Goal: Transaction & Acquisition: Purchase product/service

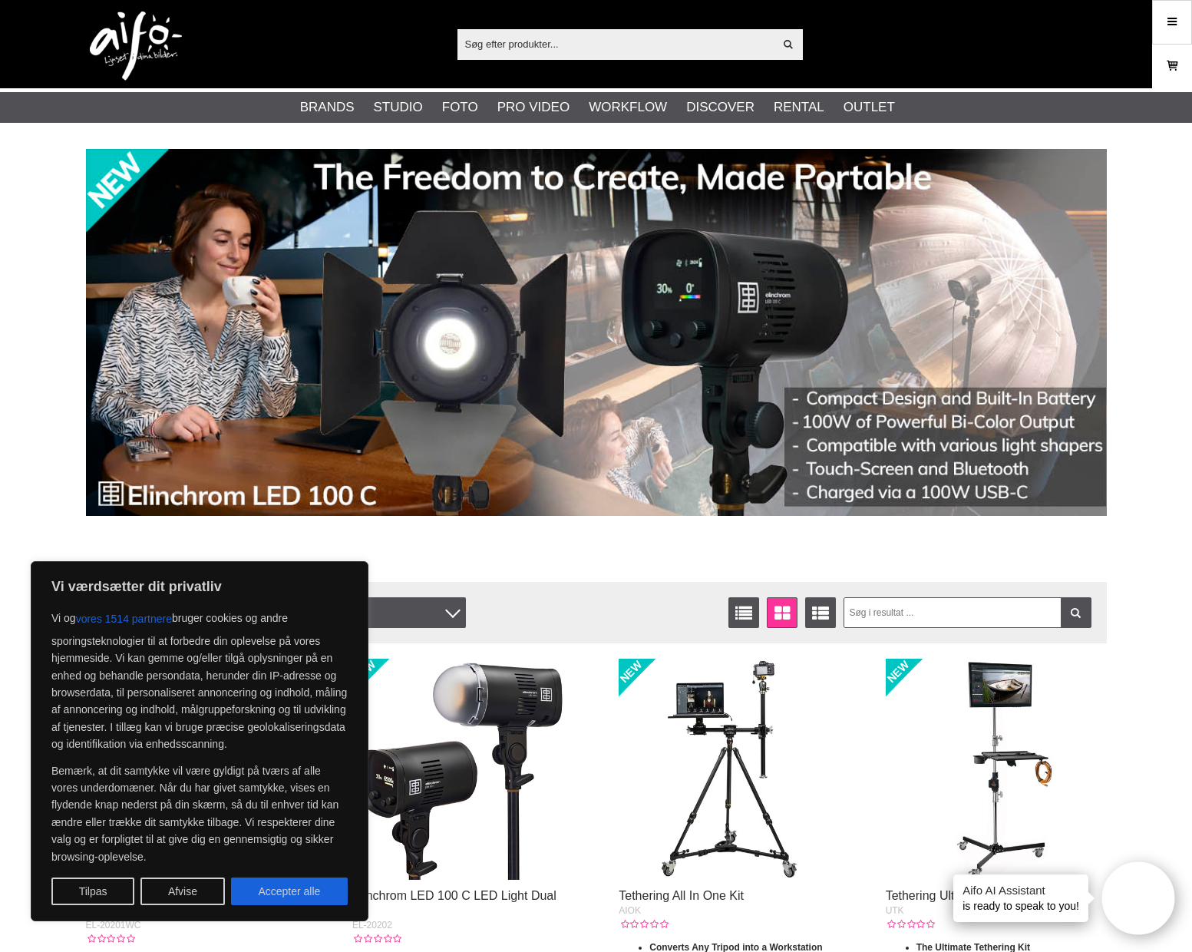
click at [1164, 64] on icon at bounding box center [1171, 66] width 15 height 17
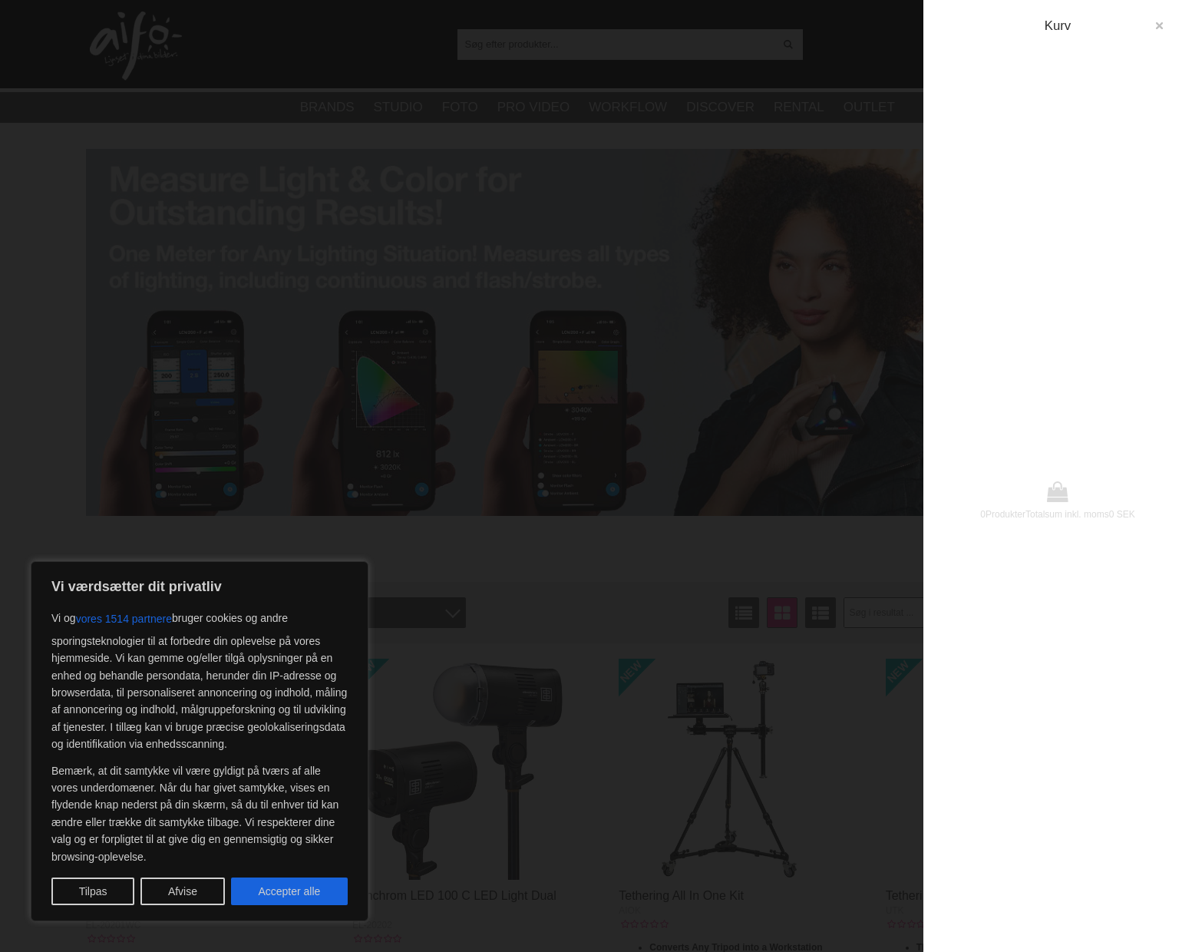
click at [1165, 26] on button "button" at bounding box center [1159, 26] width 28 height 28
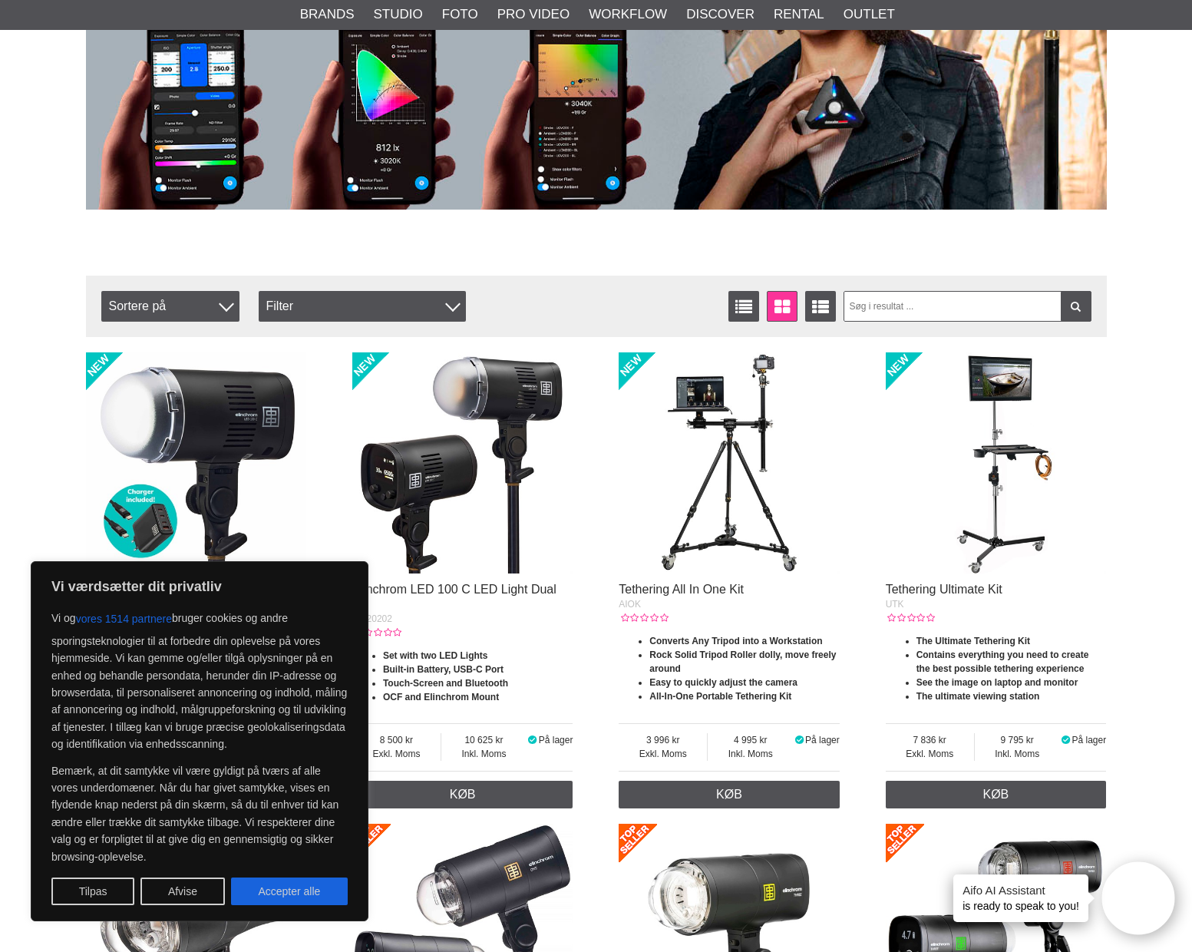
scroll to position [307, 0]
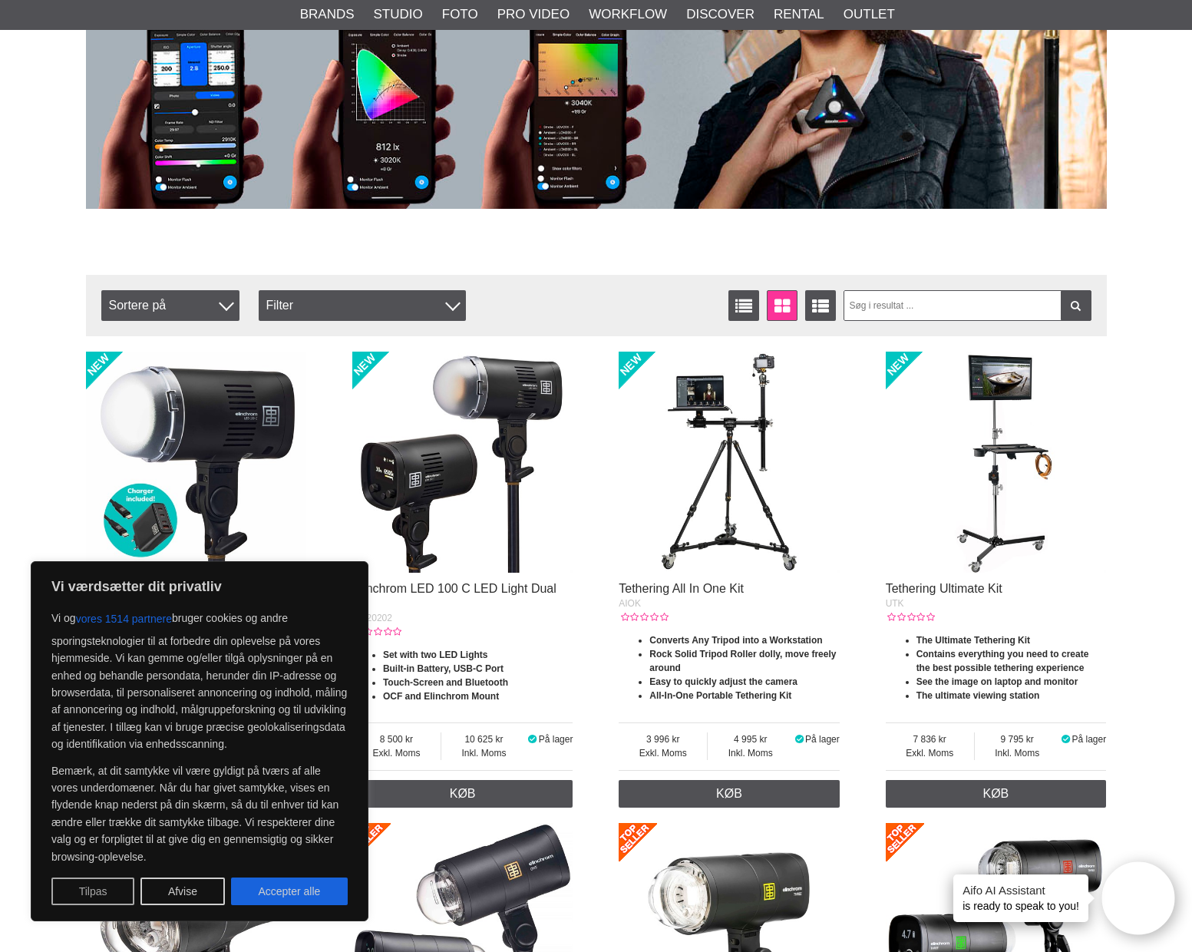
click at [101, 886] on button "Tilpas" at bounding box center [92, 891] width 83 height 28
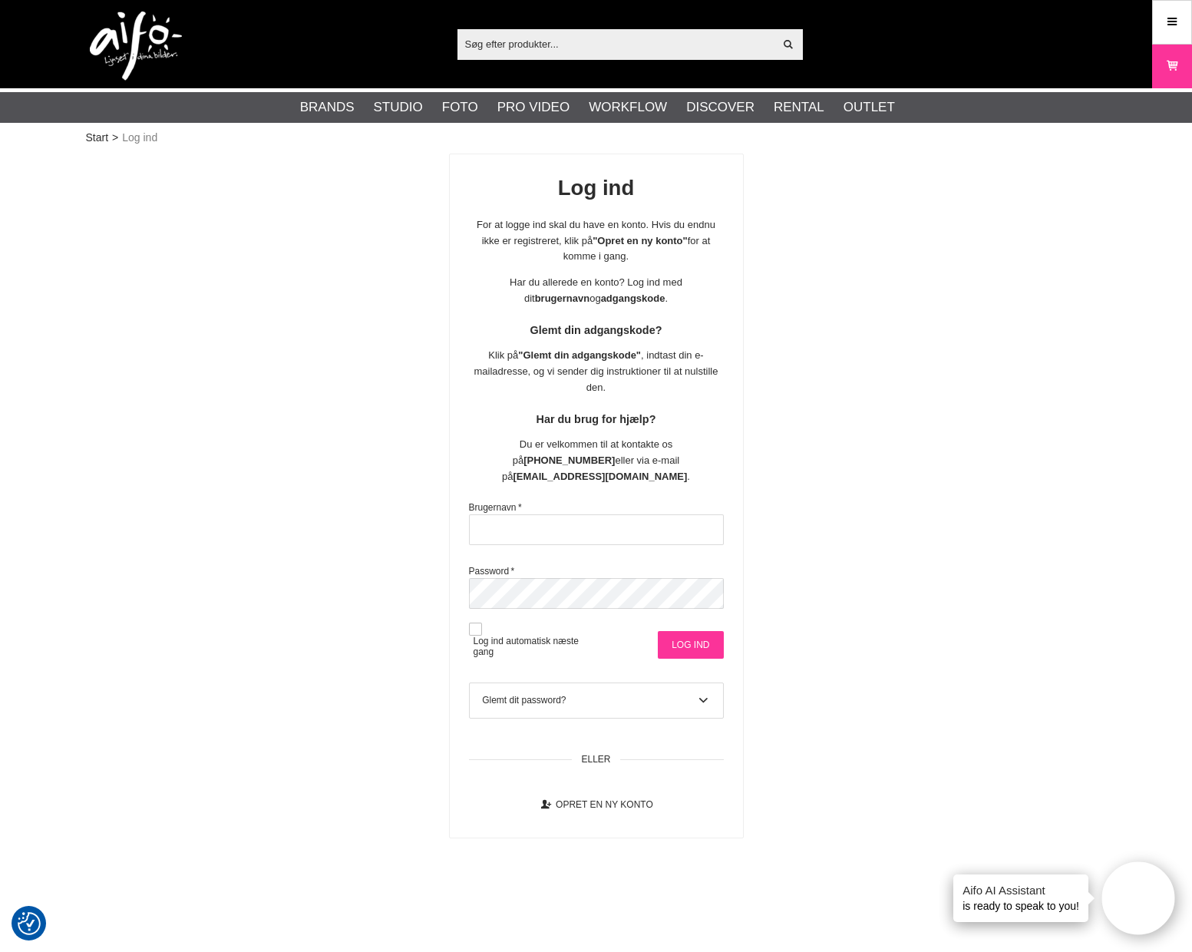
type input "hccdist"
click at [677, 631] on input "Log ind" at bounding box center [690, 645] width 65 height 28
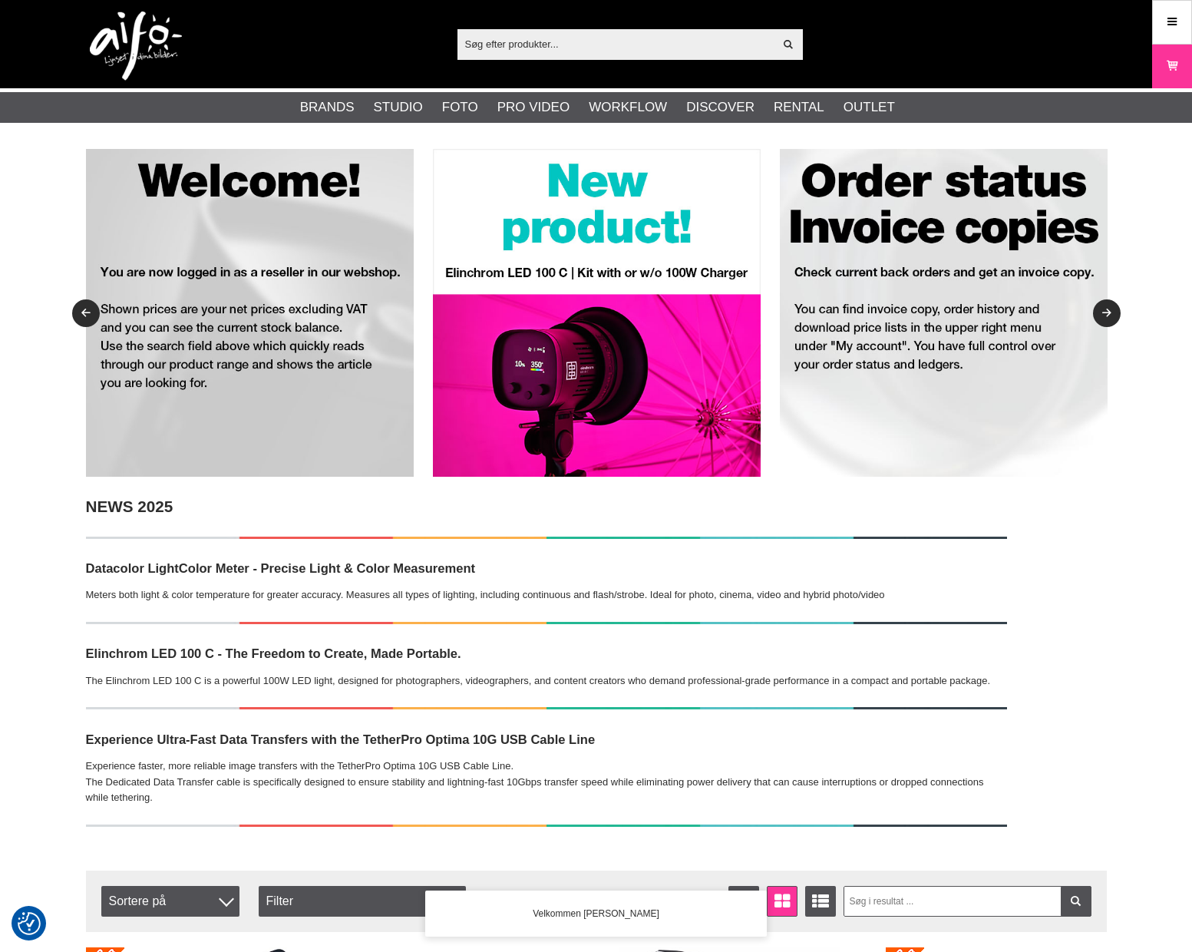
checkbox input "true"
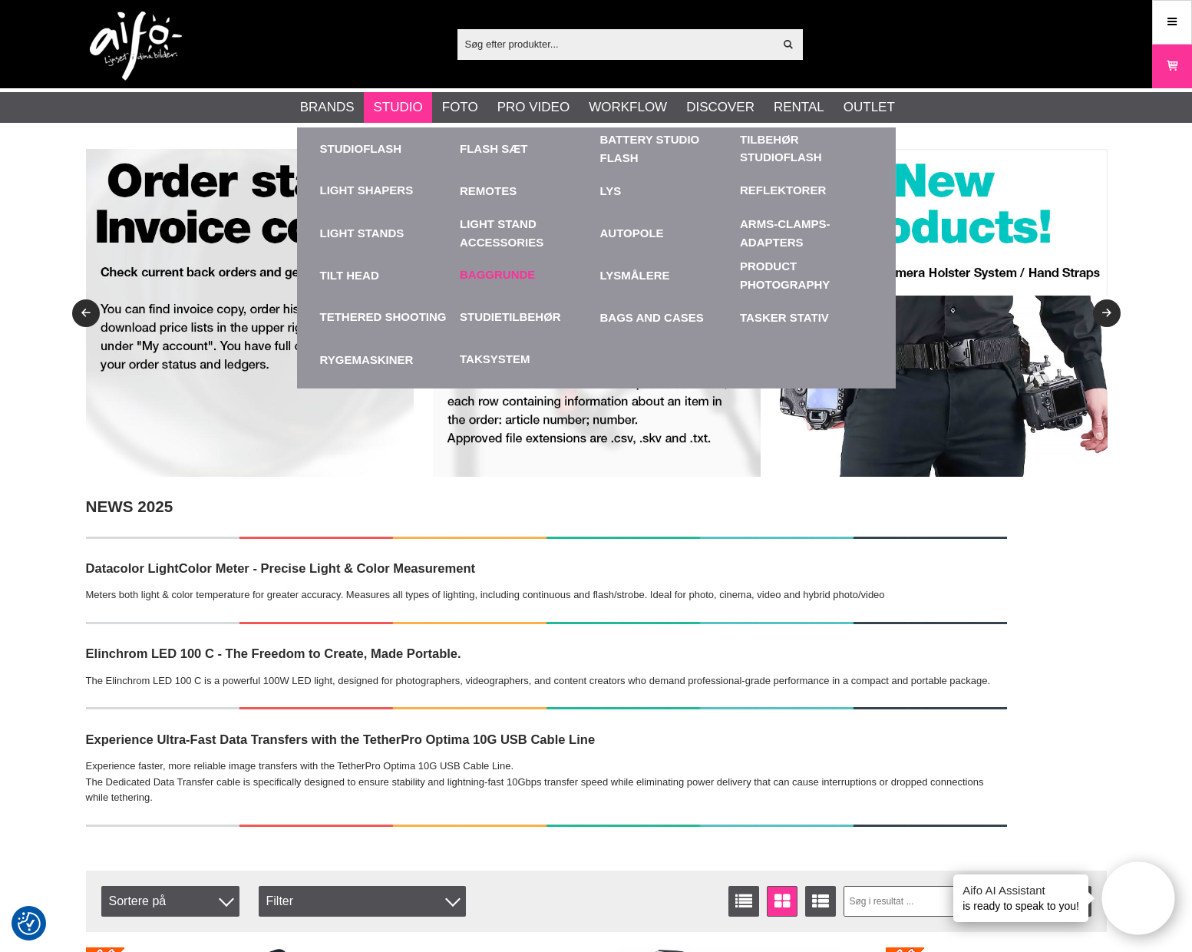
click at [478, 269] on link "Baggrunde" at bounding box center [497, 275] width 75 height 18
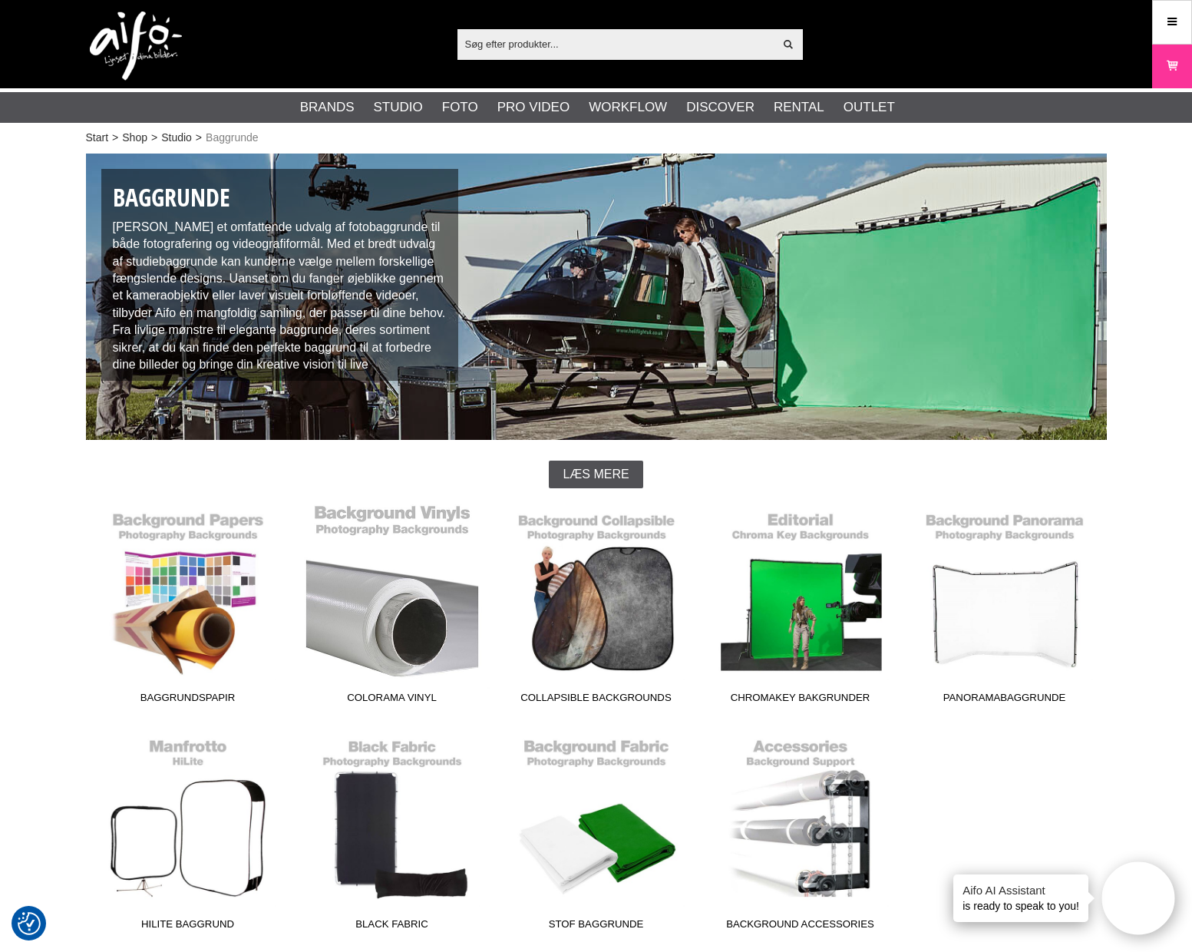
click at [393, 627] on link "Colorama Vinyl" at bounding box center [392, 606] width 204 height 207
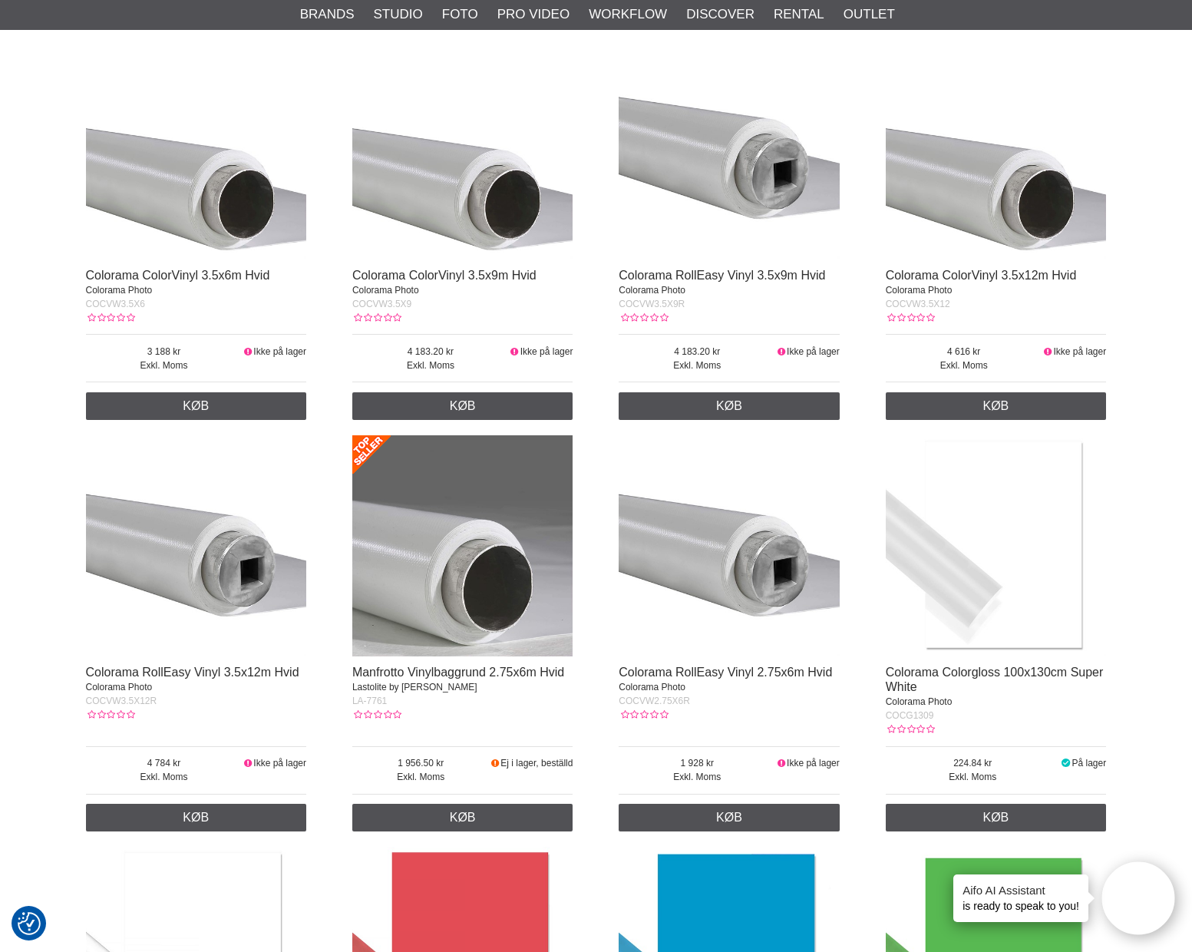
scroll to position [384, 0]
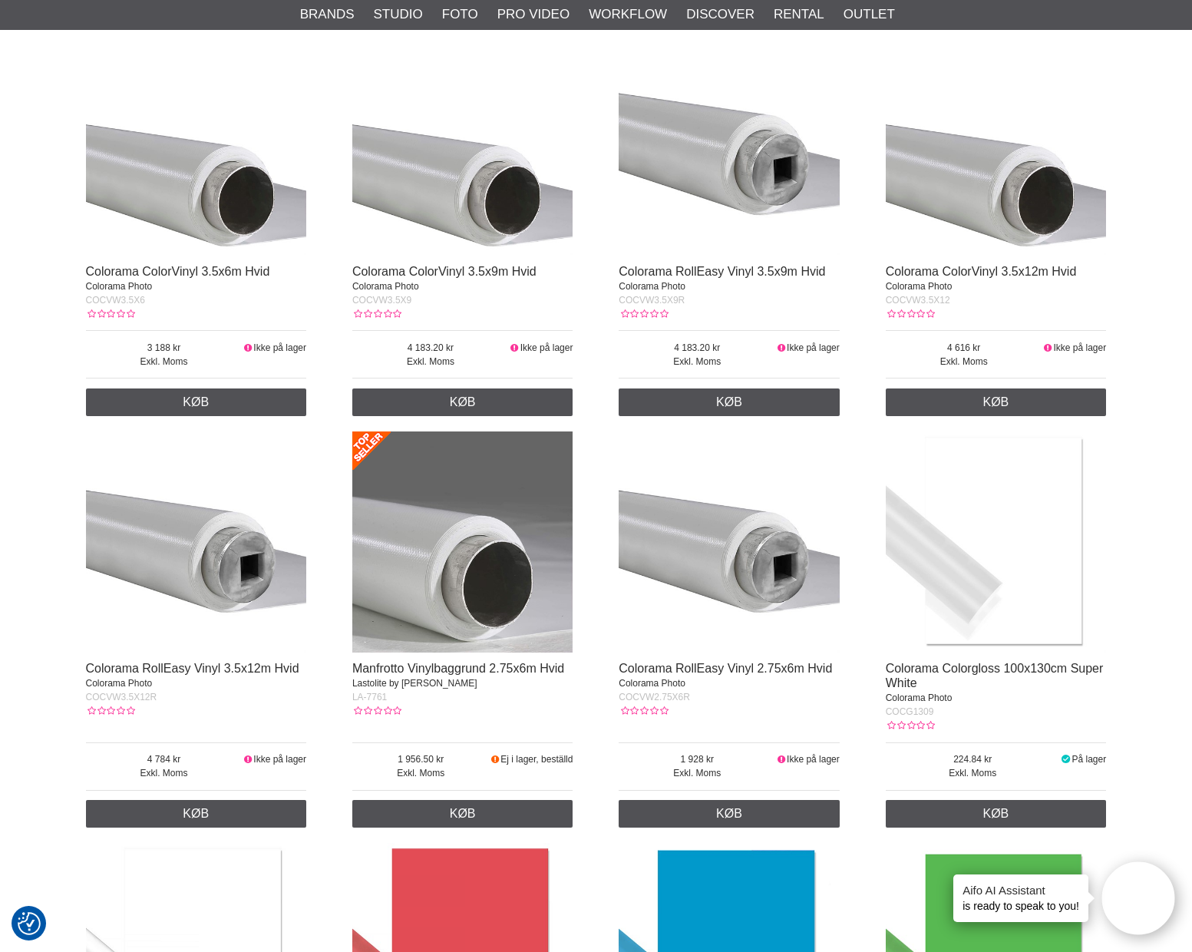
click at [475, 556] on img at bounding box center [462, 541] width 221 height 221
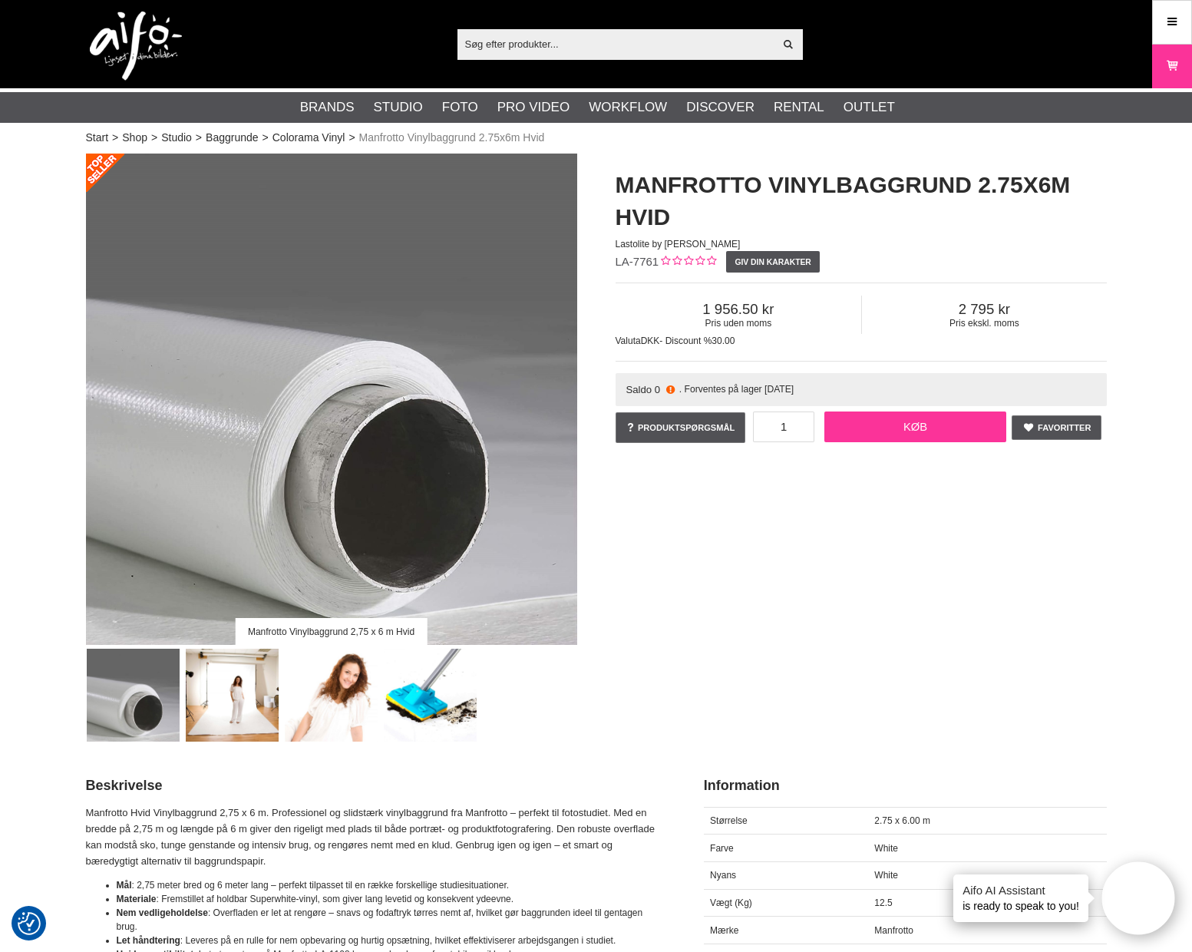
click at [925, 429] on link "Køb" at bounding box center [915, 426] width 183 height 31
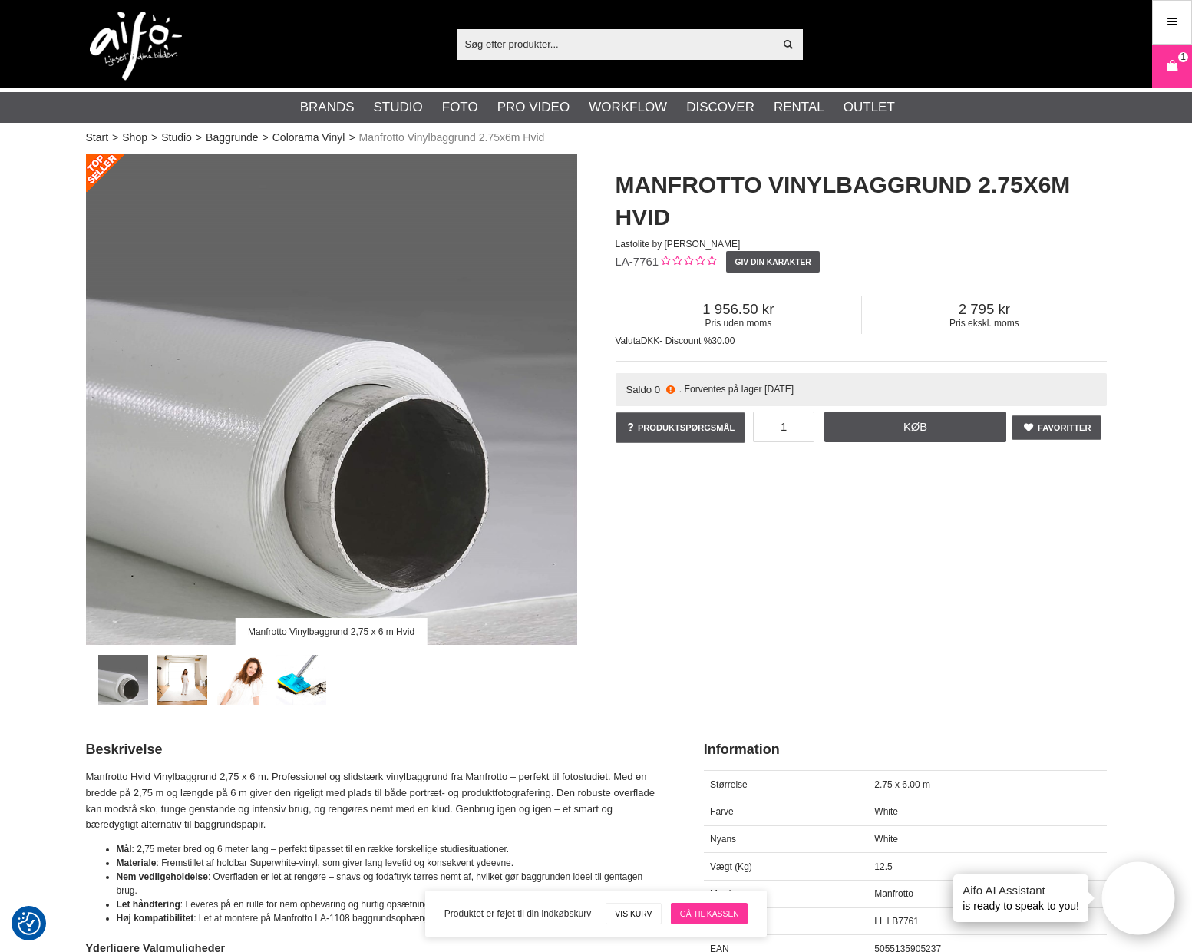
click at [688, 910] on link "Gå til kassen" at bounding box center [709, 912] width 77 height 21
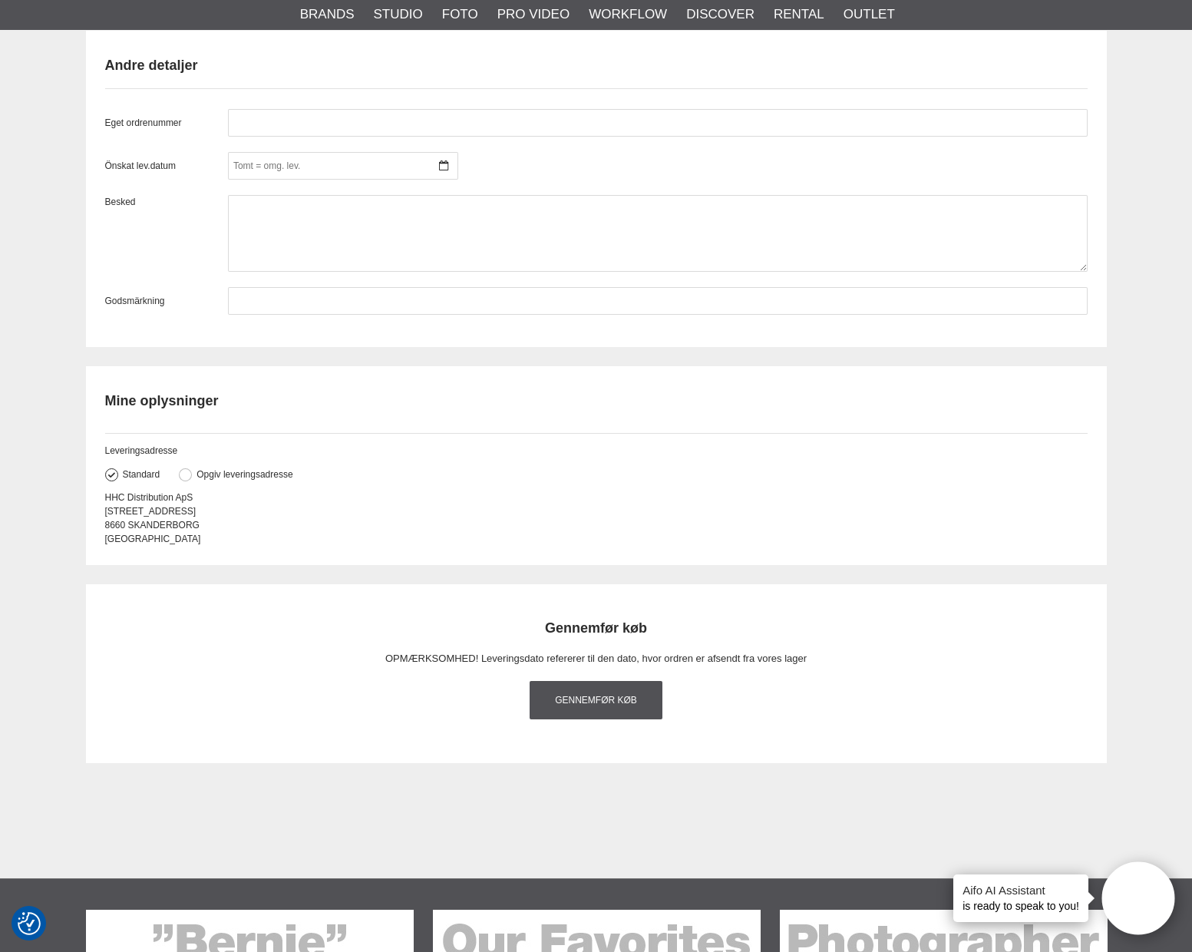
scroll to position [1305, 0]
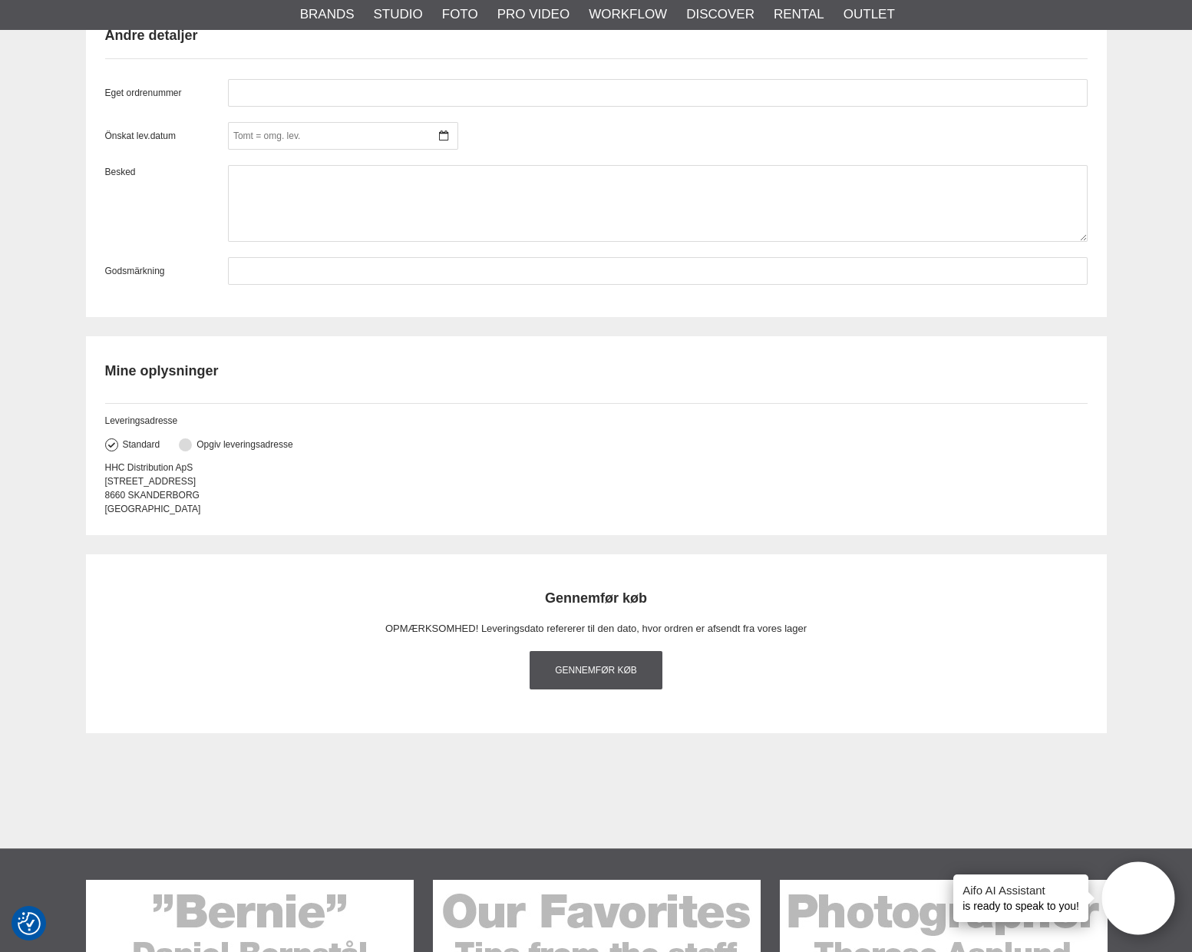
click at [185, 444] on button at bounding box center [185, 444] width 13 height 13
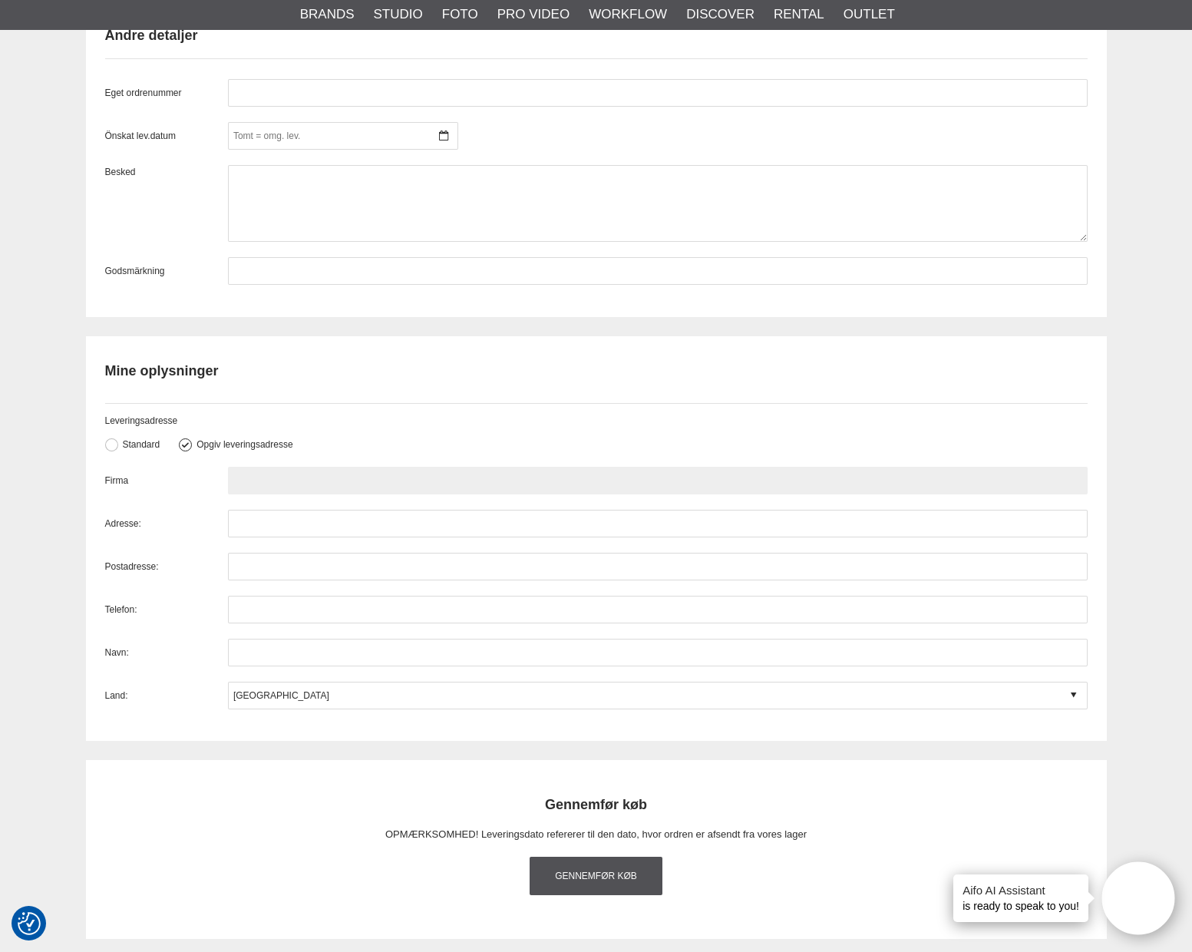
click at [266, 476] on input "text" at bounding box center [657, 481] width 859 height 28
type input "Fotohuset Stenløse"
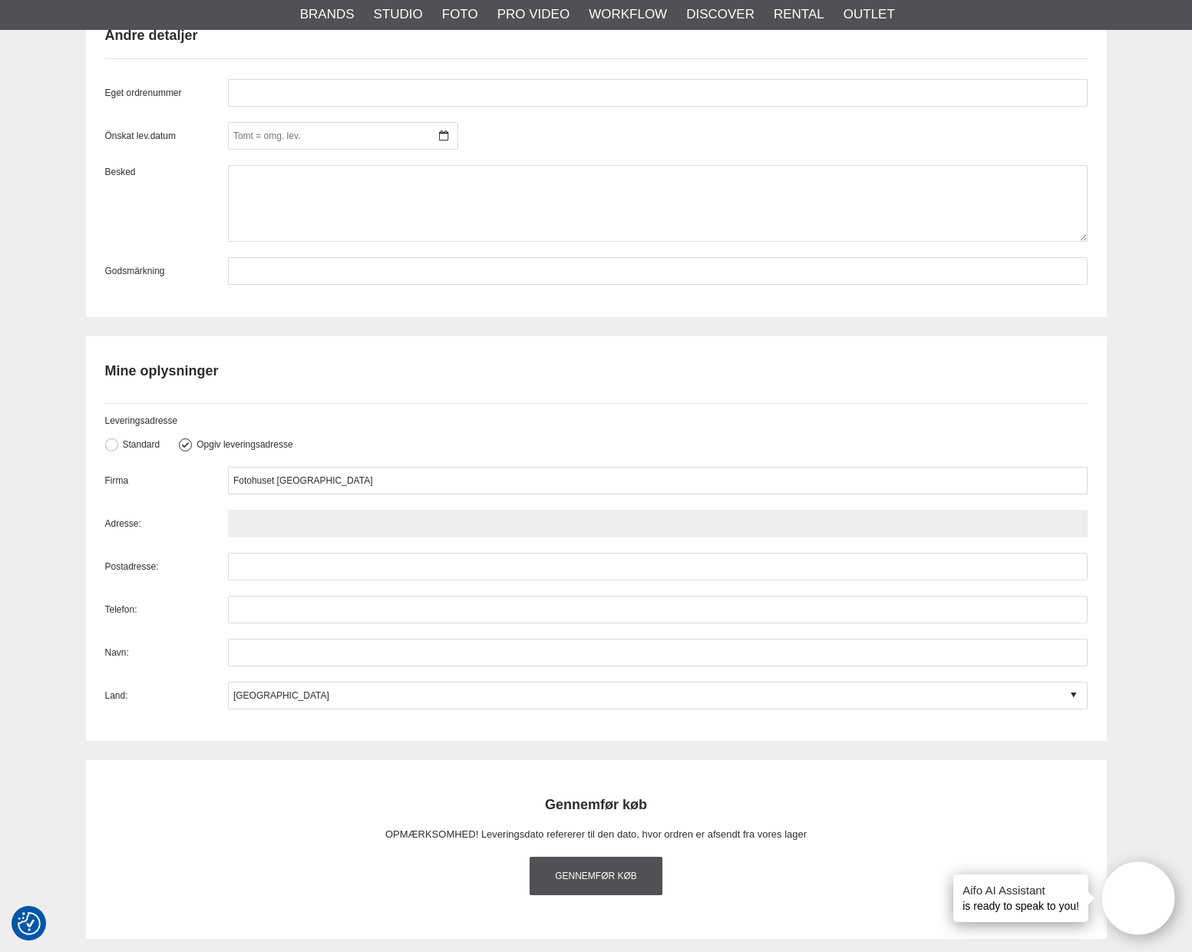
drag, startPoint x: 281, startPoint y: 529, endPoint x: 270, endPoint y: 518, distance: 15.7
click at [282, 529] on input "text" at bounding box center [657, 524] width 859 height 28
type input "Egedal Centret 46"
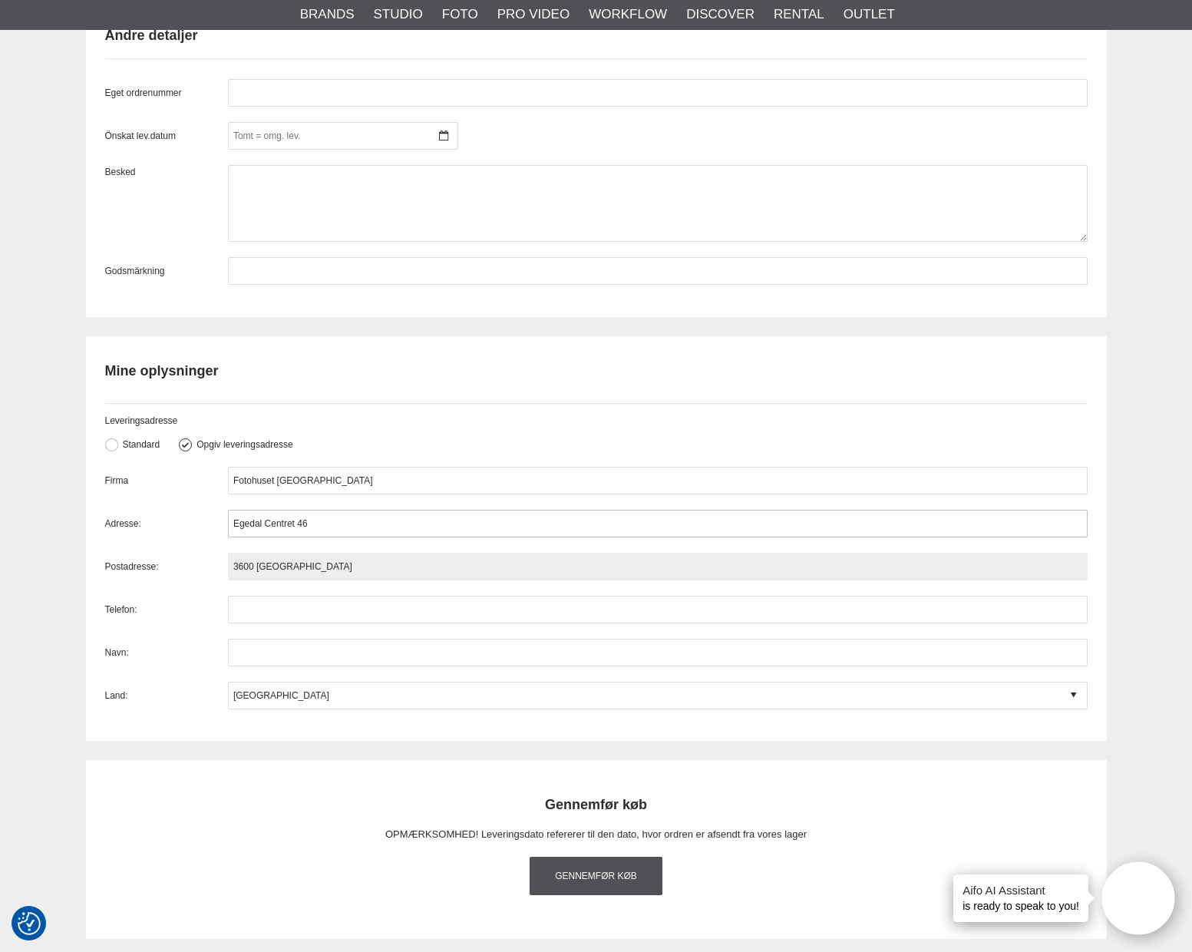
type input "3600 Stenløse"
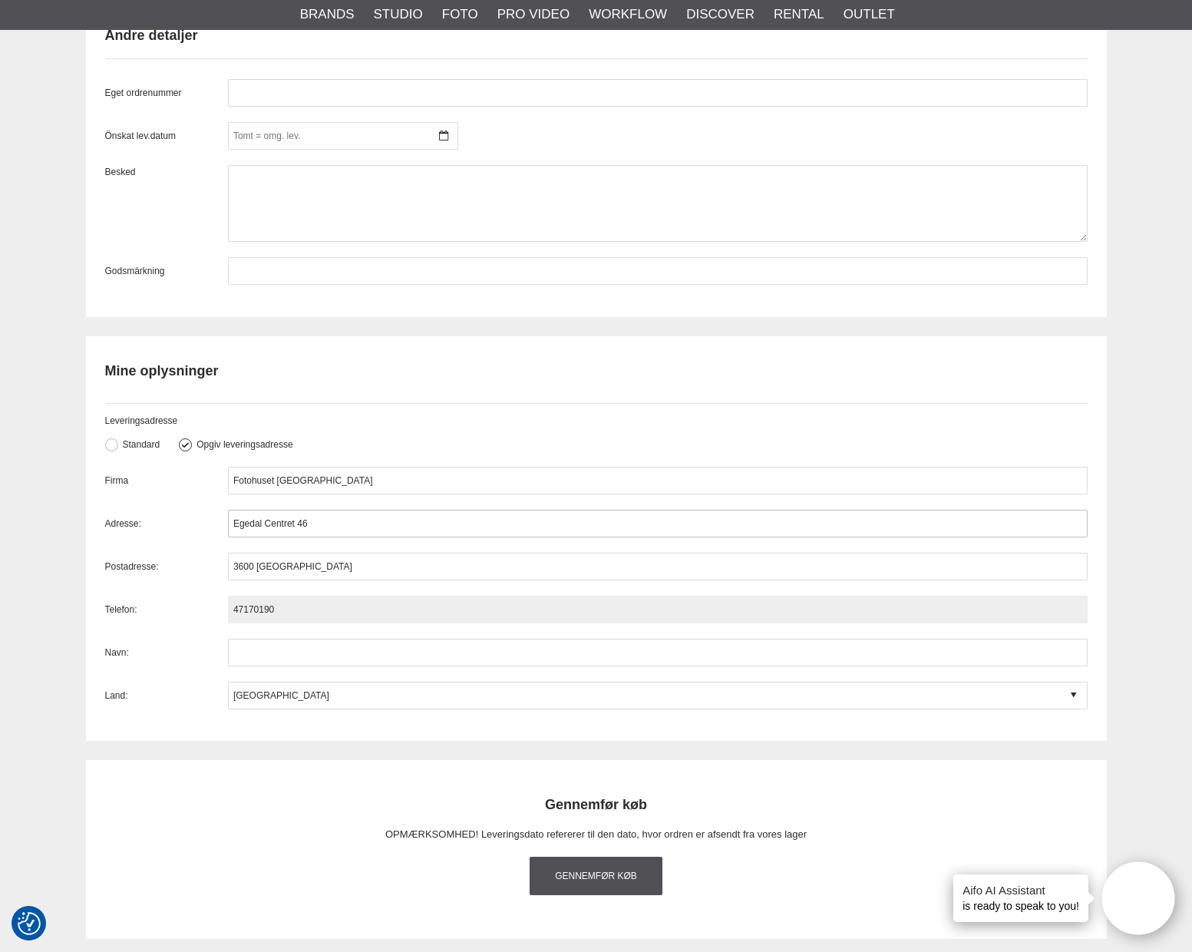
type input "47170190"
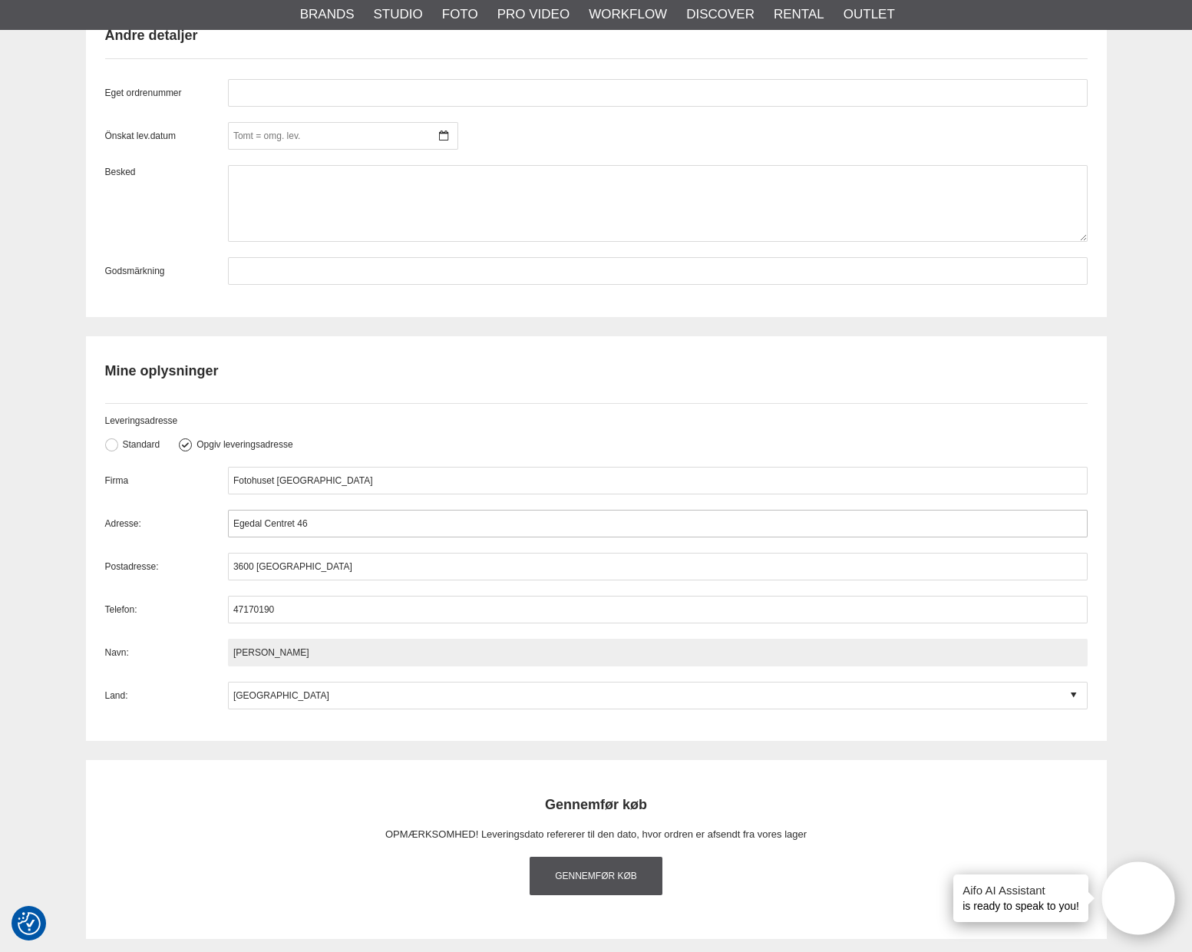
type input "Martin"
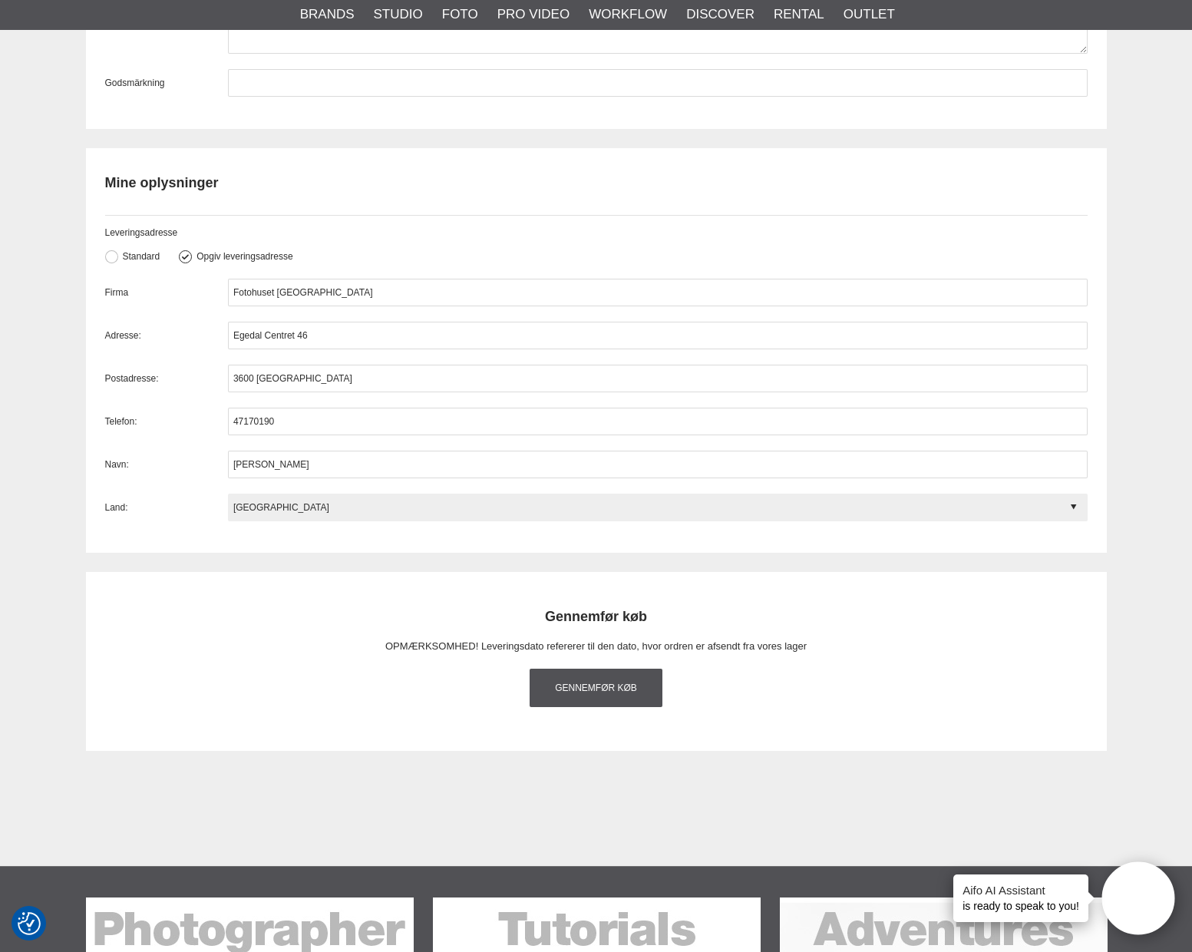
scroll to position [1688, 0]
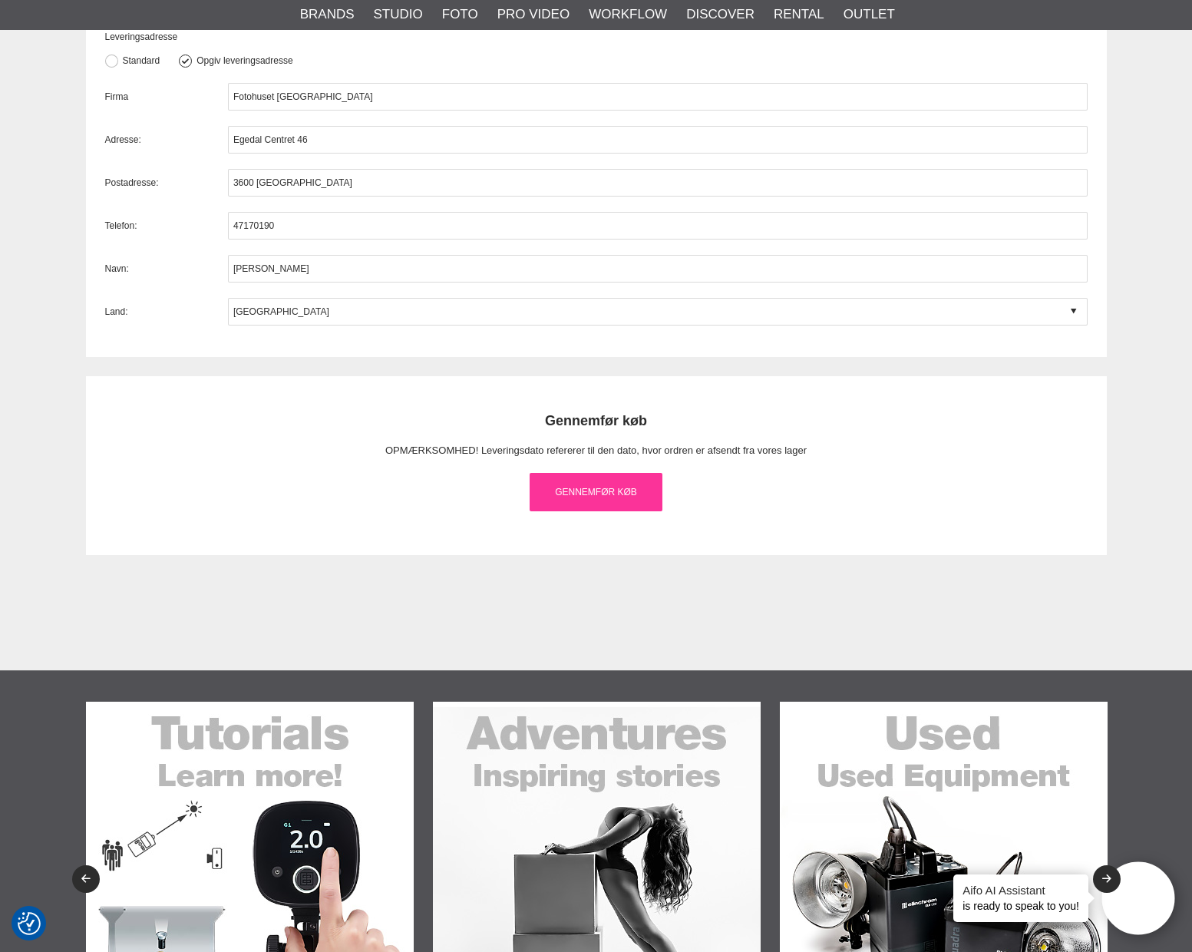
click at [615, 492] on link "Gennemfør køb" at bounding box center [596, 492] width 134 height 38
